Goal: Transaction & Acquisition: Purchase product/service

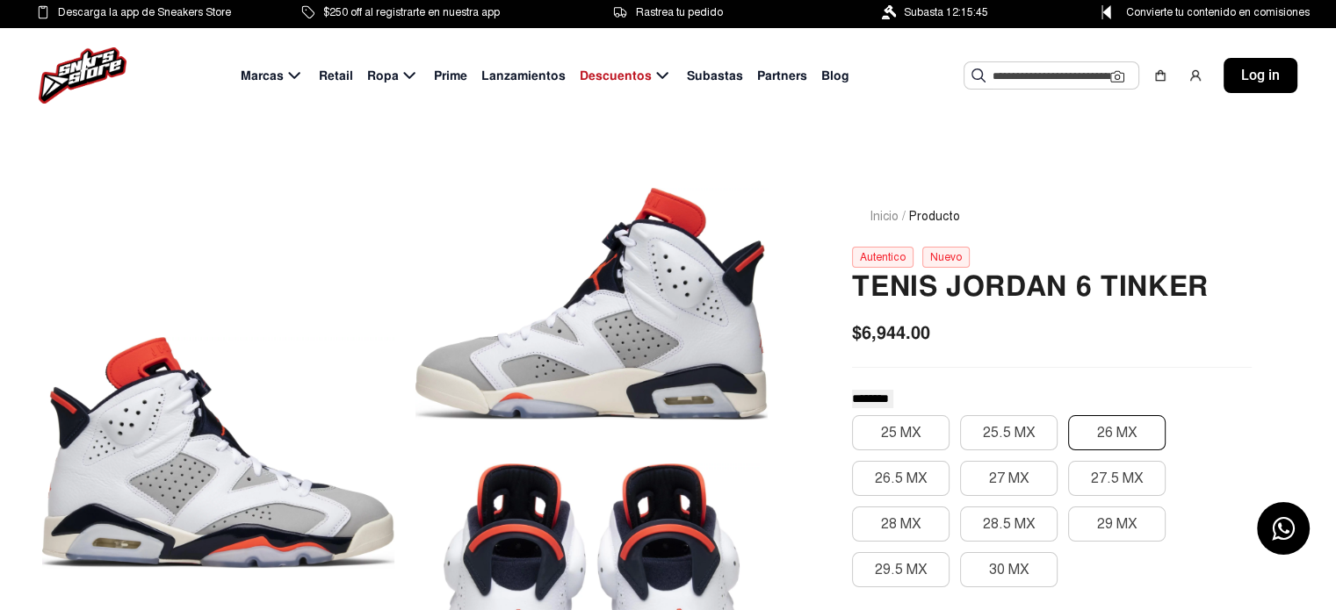
click at [1116, 433] on button "26 MX" at bounding box center [1116, 432] width 97 height 35
click at [1133, 421] on button "26 MX" at bounding box center [1116, 432] width 97 height 35
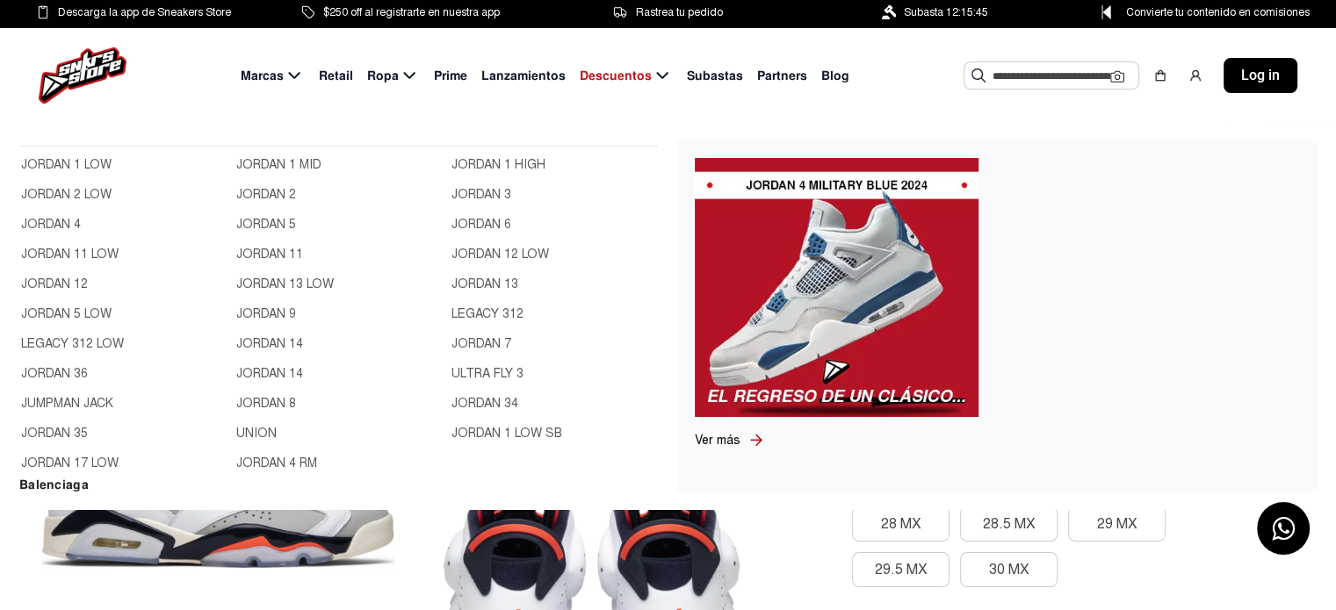
scroll to position [527, 0]
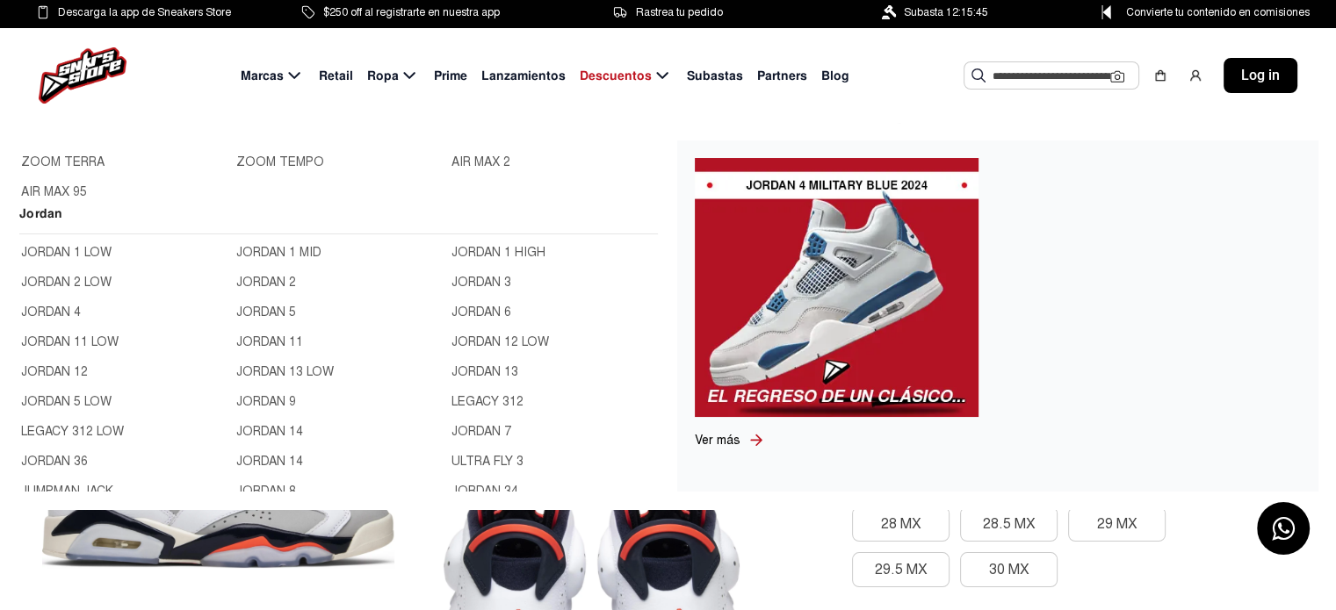
click at [268, 305] on link "JORDAN 5" at bounding box center [338, 312] width 205 height 19
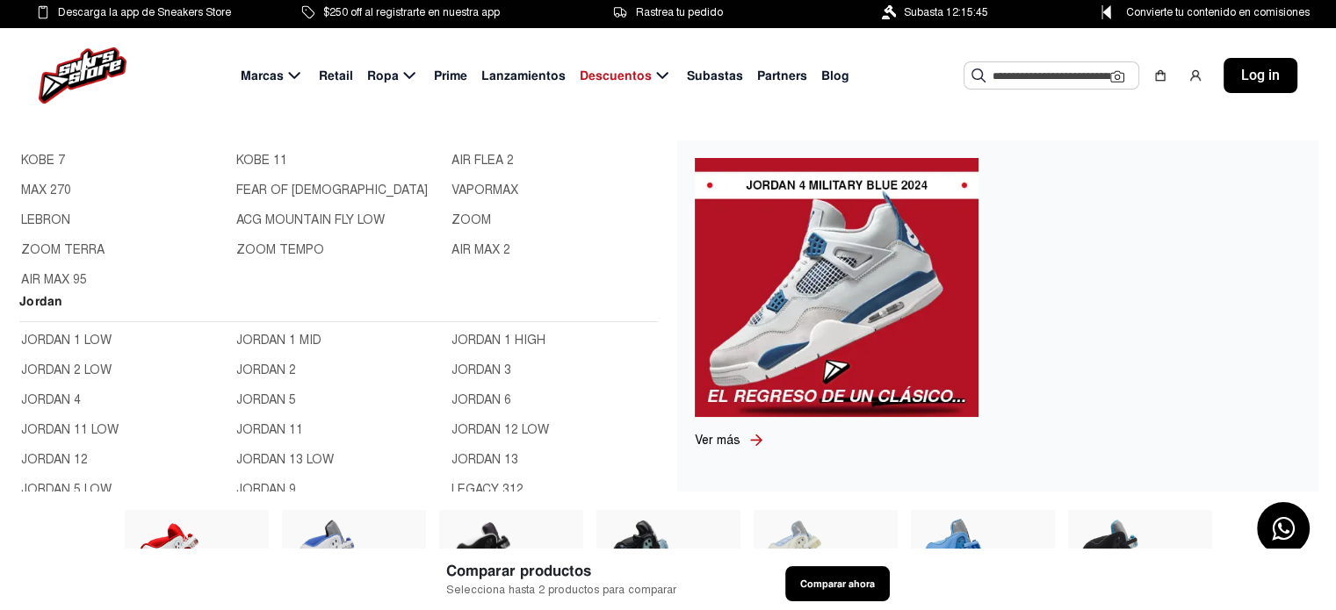
scroll to position [615, 0]
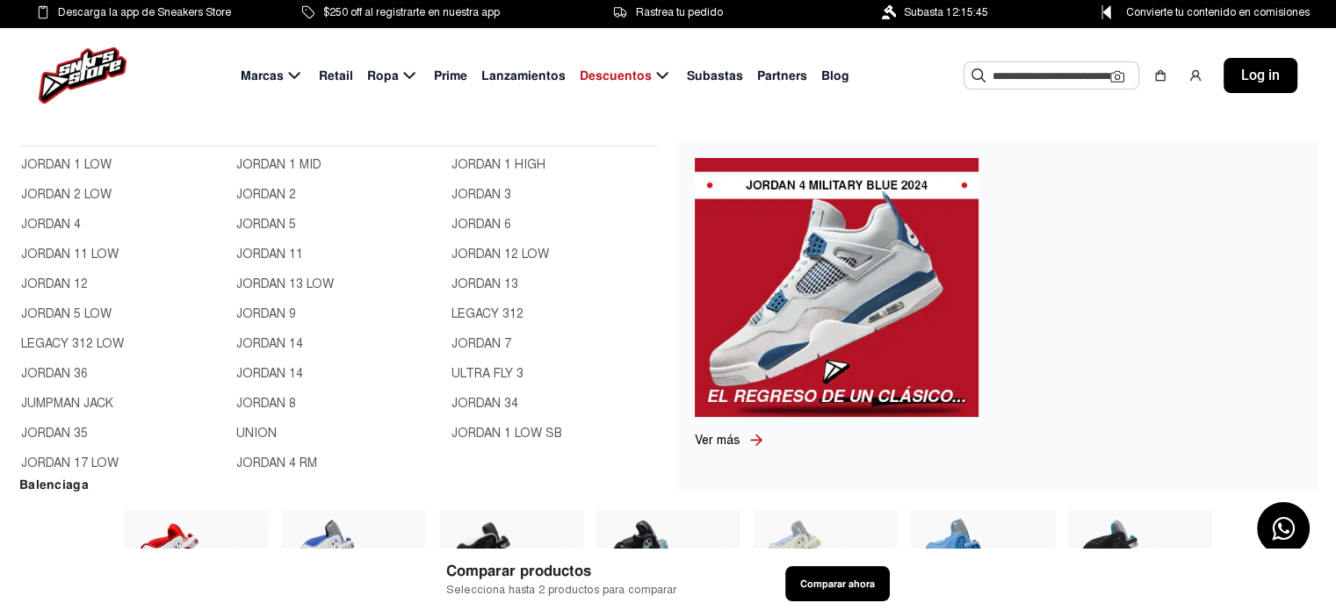
click at [480, 338] on link "JORDAN 7" at bounding box center [553, 344] width 205 height 19
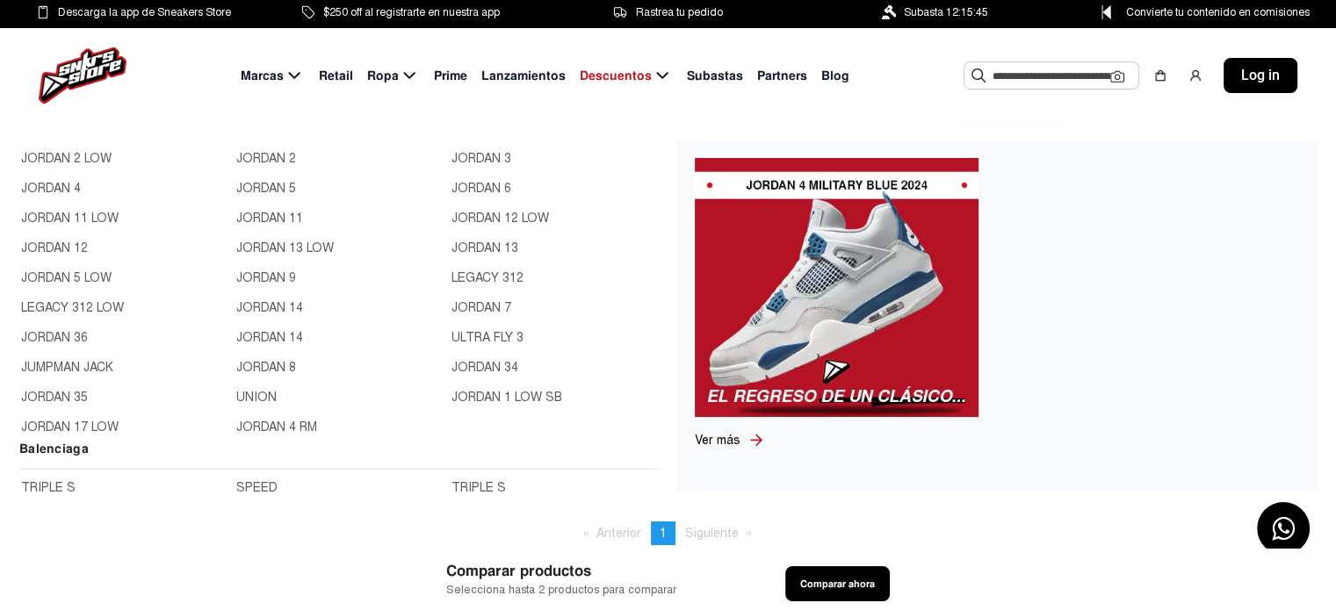
scroll to position [623, 0]
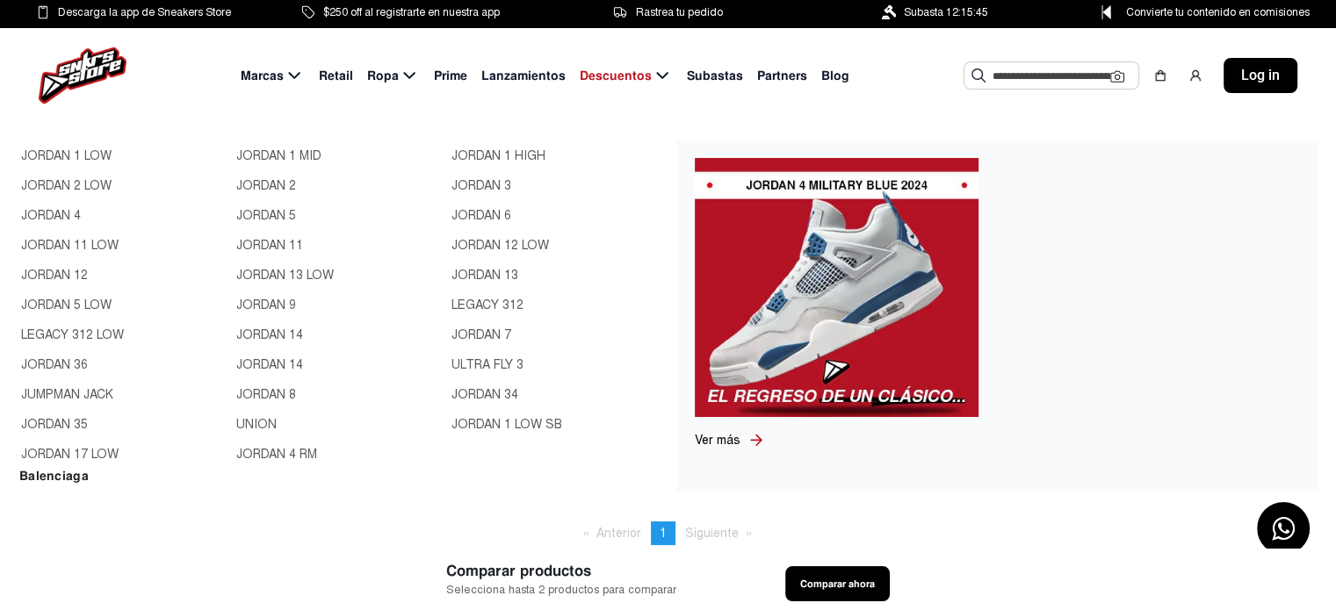
click at [256, 390] on link "JORDAN 8" at bounding box center [338, 394] width 205 height 19
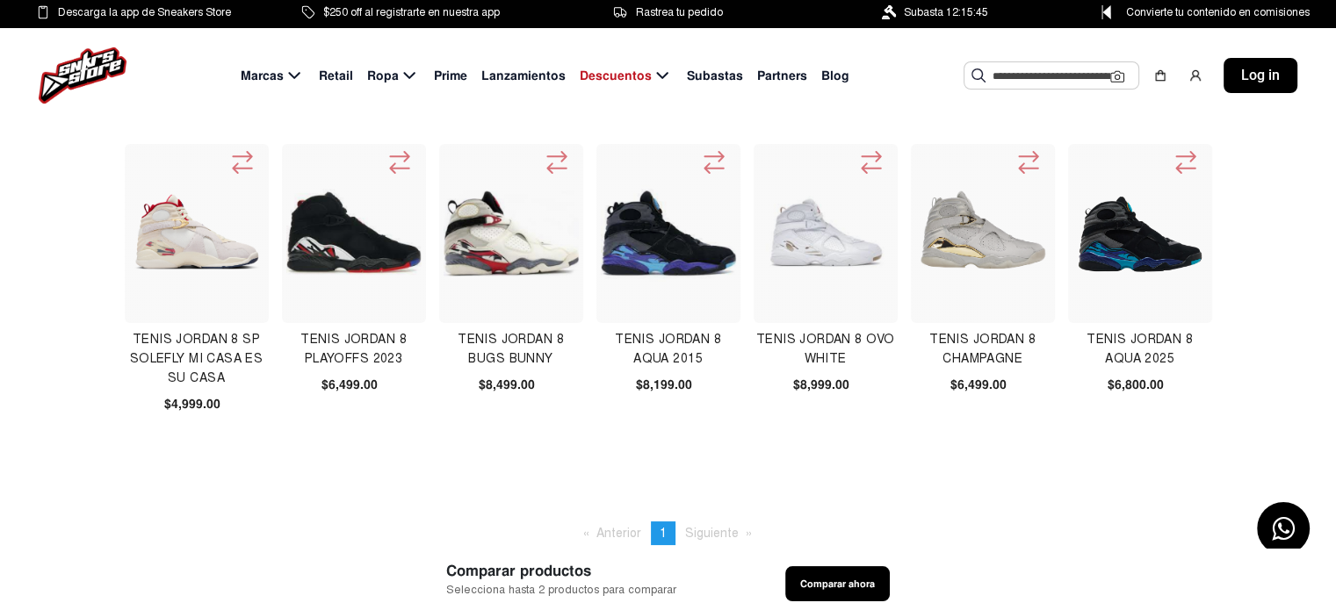
click at [390, 240] on img at bounding box center [353, 233] width 135 height 135
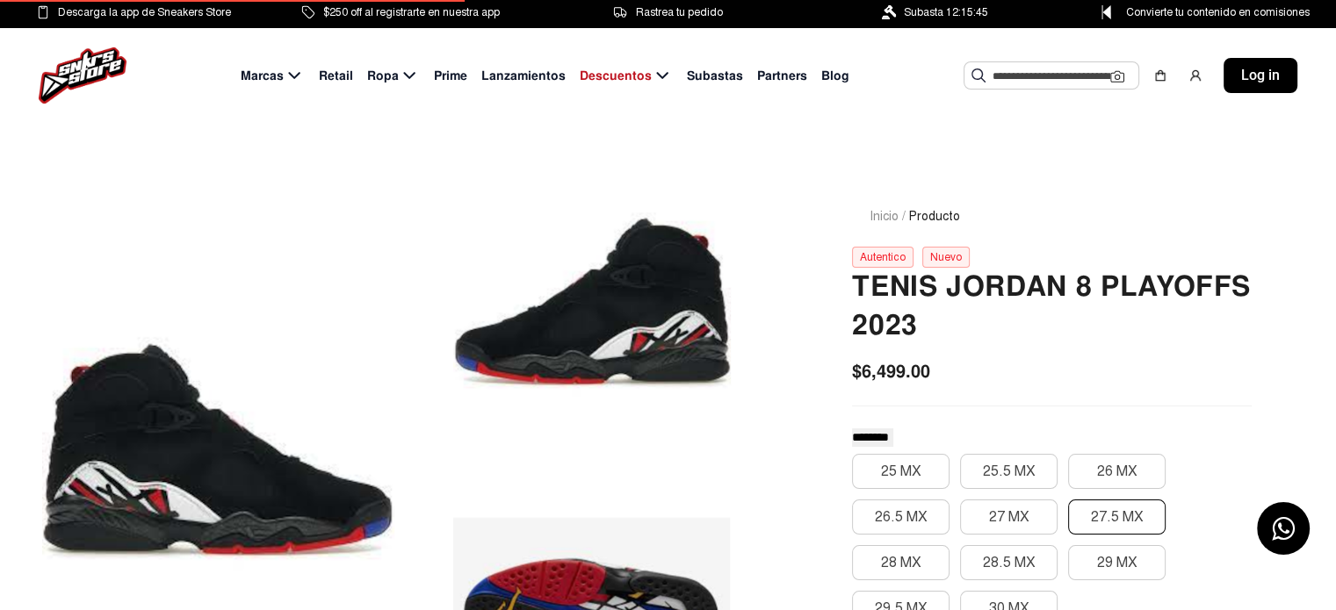
scroll to position [176, 0]
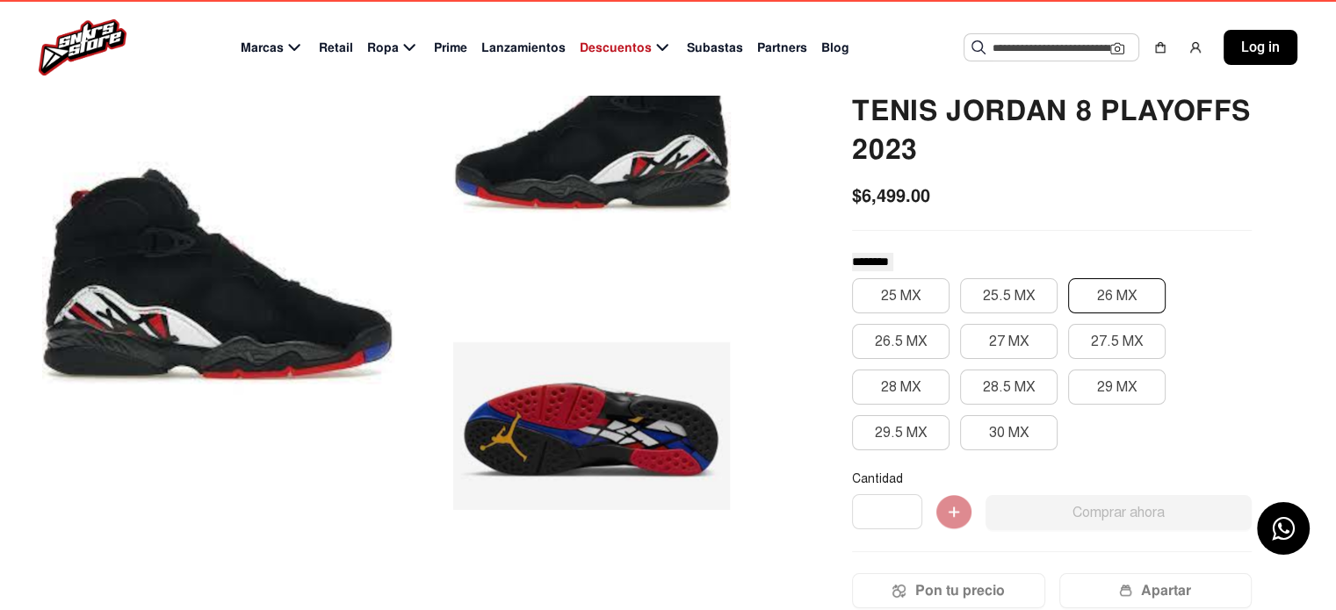
click at [1099, 297] on button "26 MX" at bounding box center [1116, 295] width 97 height 35
